Goal: Task Accomplishment & Management: Manage account settings

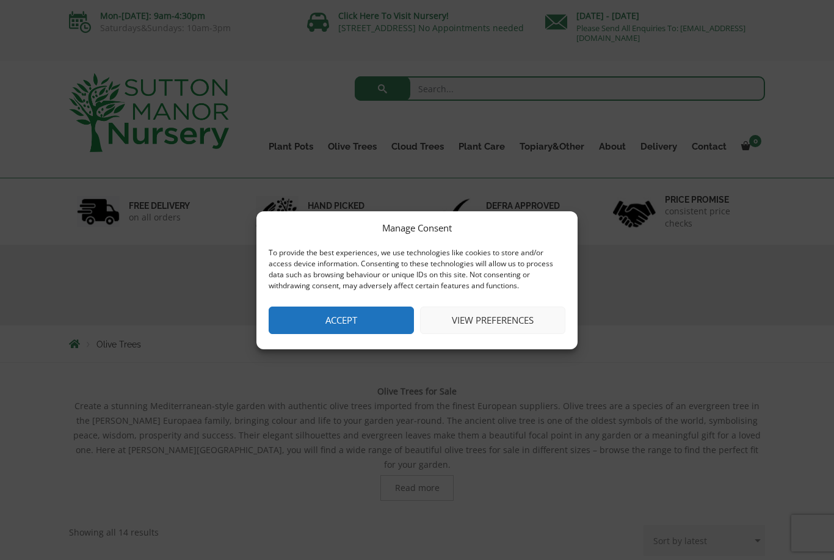
click at [451, 319] on button "View preferences" at bounding box center [492, 319] width 145 height 27
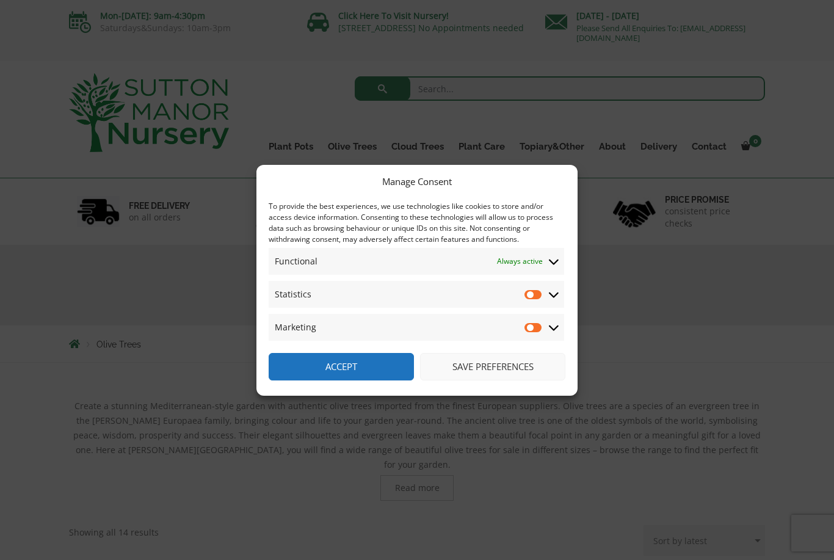
click at [526, 294] on input "Statistics" at bounding box center [533, 294] width 18 height 12
click at [521, 293] on span "Statistics Statistics" at bounding box center [416, 294] width 295 height 27
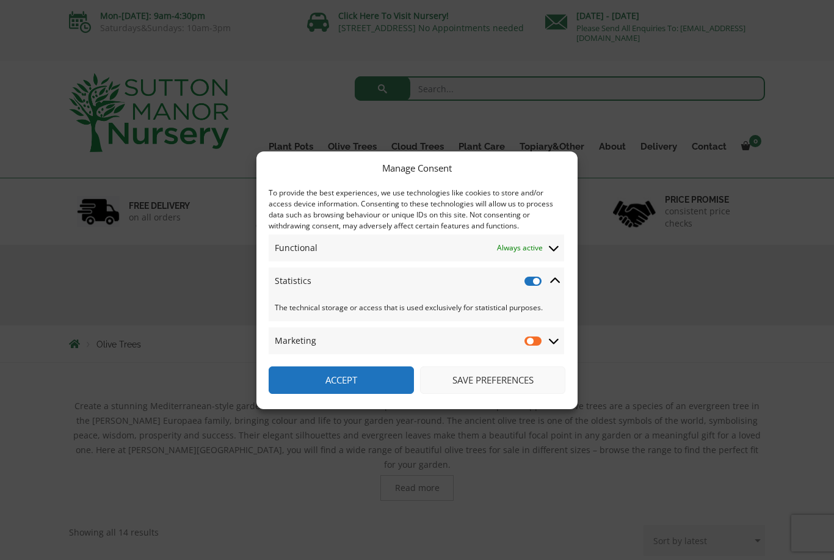
click at [527, 279] on input "Statistics" at bounding box center [533, 281] width 18 height 12
checkbox input "false"
click at [517, 353] on span "Marketing Marketing" at bounding box center [416, 340] width 295 height 27
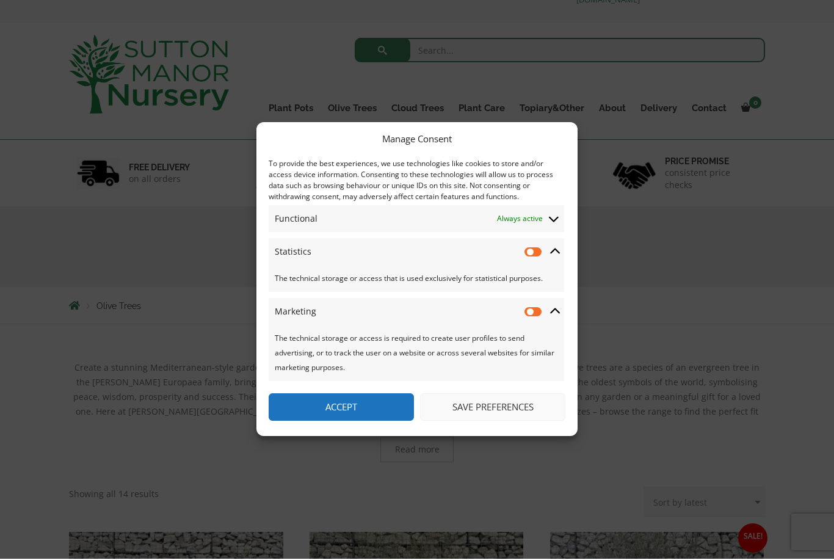
scroll to position [38, 0]
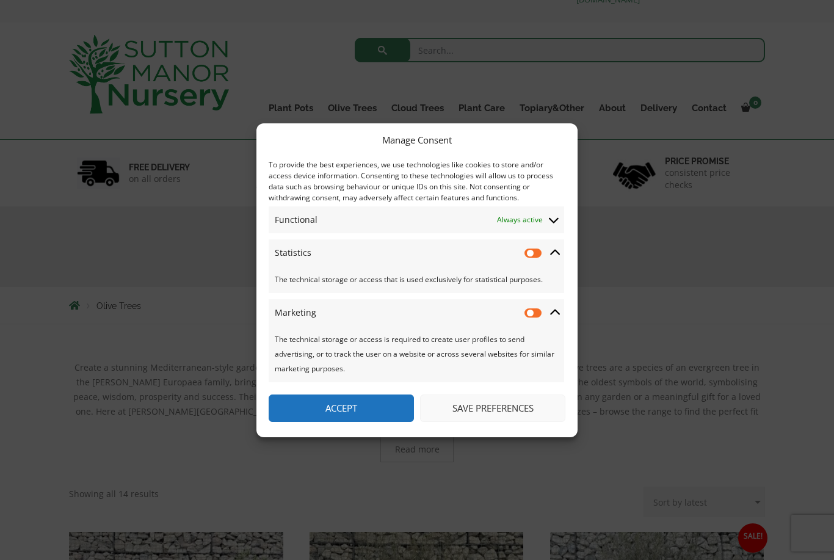
click at [443, 422] on button "Save preferences" at bounding box center [492, 407] width 145 height 27
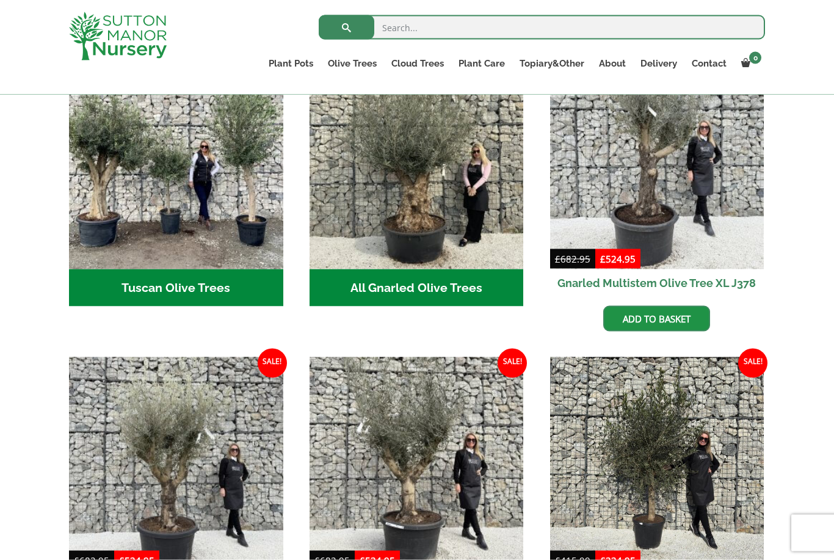
scroll to position [494, 0]
click at [112, 225] on img "Visit product category Tuscan Olive Trees" at bounding box center [176, 161] width 214 height 214
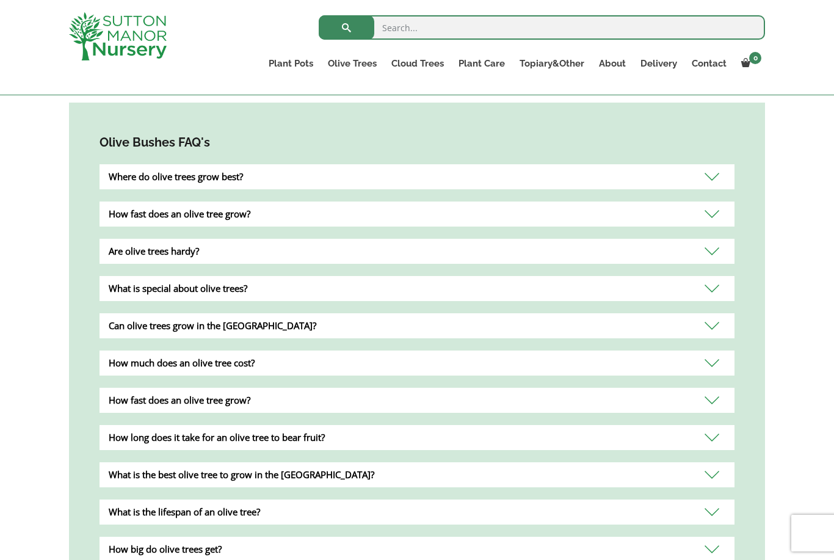
scroll to position [1051, 0]
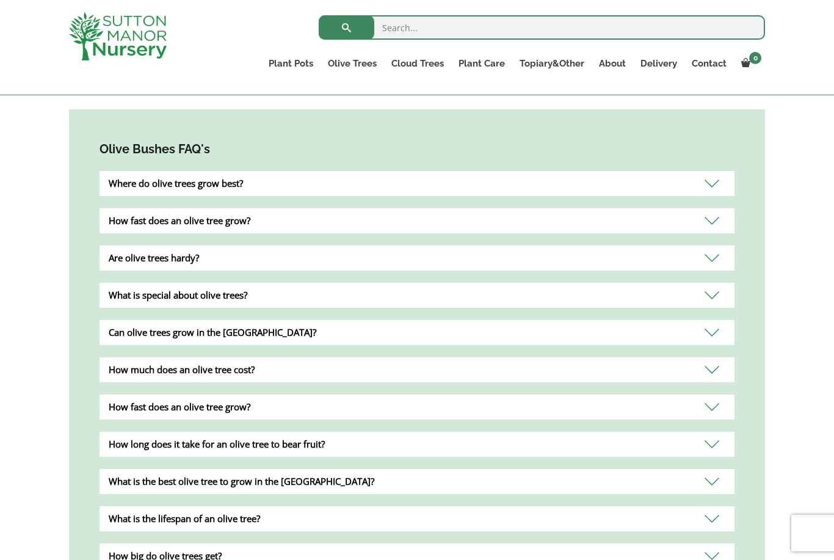
click at [168, 212] on div "How fast does an olive tree grow?" at bounding box center [417, 220] width 635 height 25
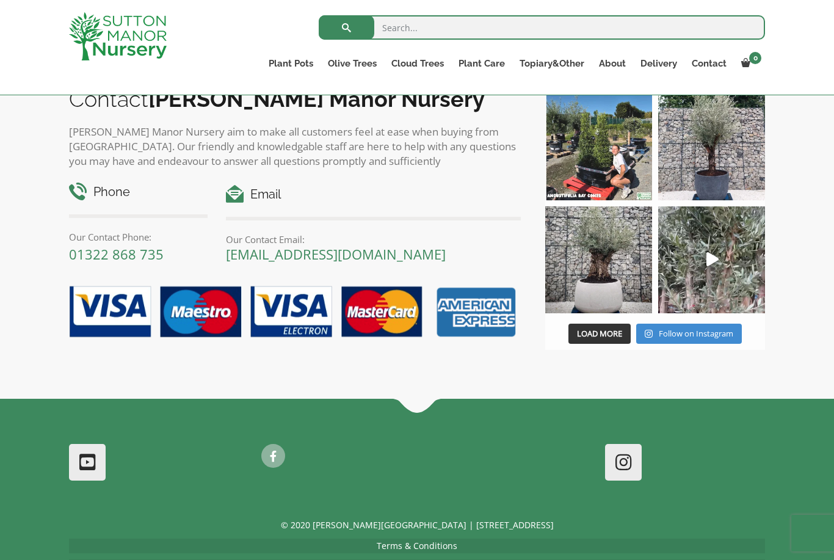
scroll to position [944, 0]
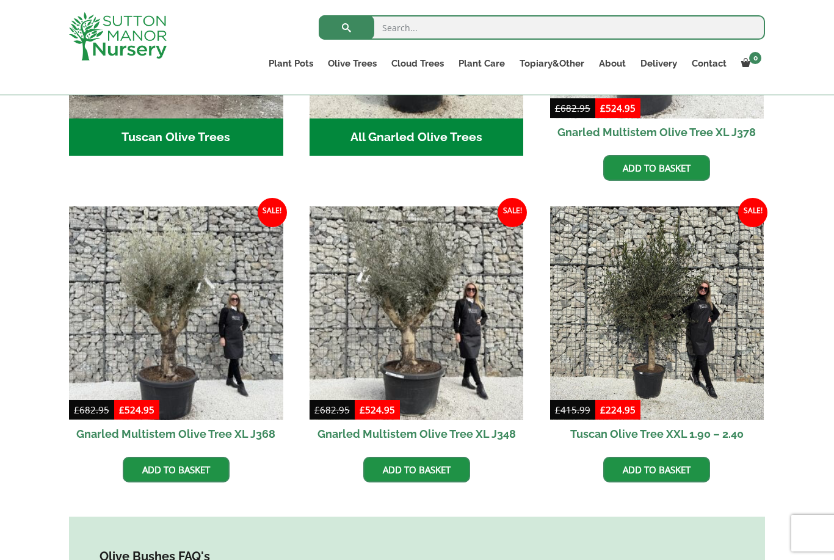
scroll to position [646, 0]
